Goal: Transaction & Acquisition: Purchase product/service

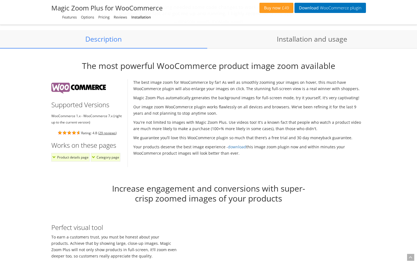
scroll to position [441, 0]
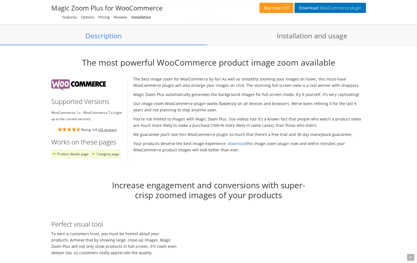
click at [52, 154] on li "Product details page" at bounding box center [70, 154] width 38 height 9
click at [75, 155] on li "Product details page" at bounding box center [70, 154] width 38 height 9
click at [97, 155] on li "Category page" at bounding box center [106, 154] width 30 height 9
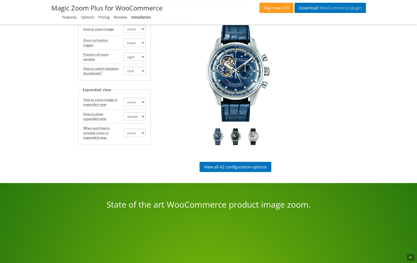
scroll to position [1131, 0]
